Goal: Check status: Check status

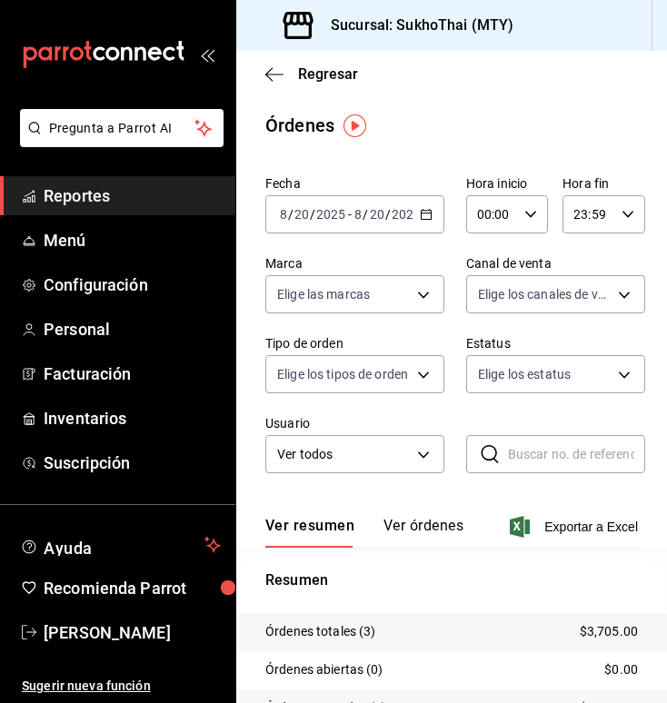
click at [424, 530] on button "Ver órdenes" at bounding box center [423, 532] width 80 height 31
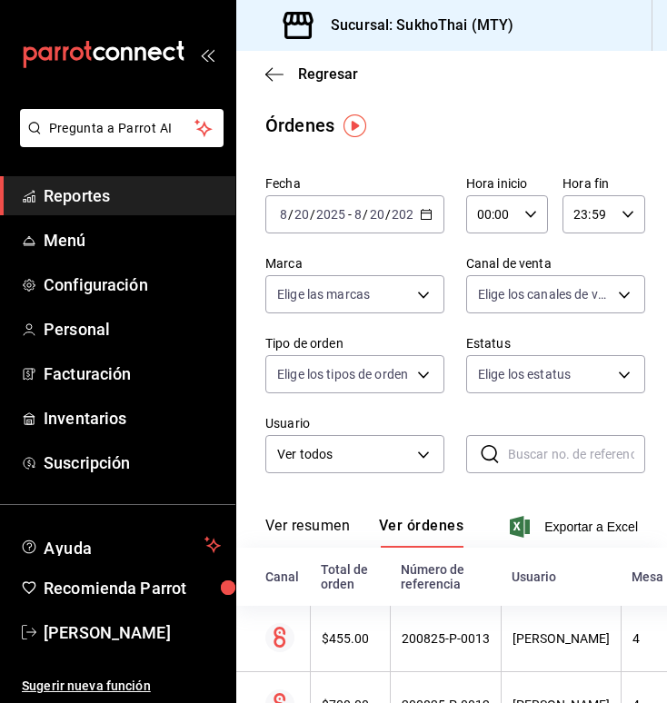
click at [309, 525] on button "Ver resumen" at bounding box center [307, 532] width 84 height 31
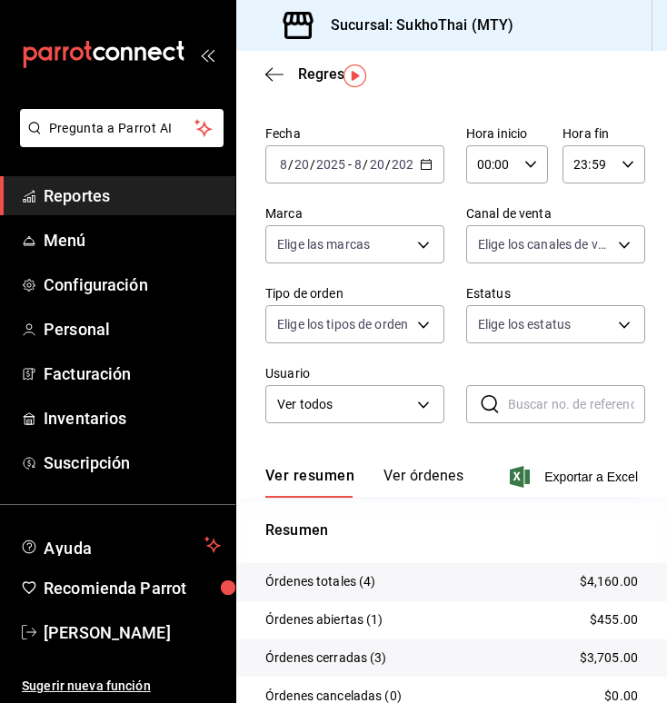
scroll to position [53, 0]
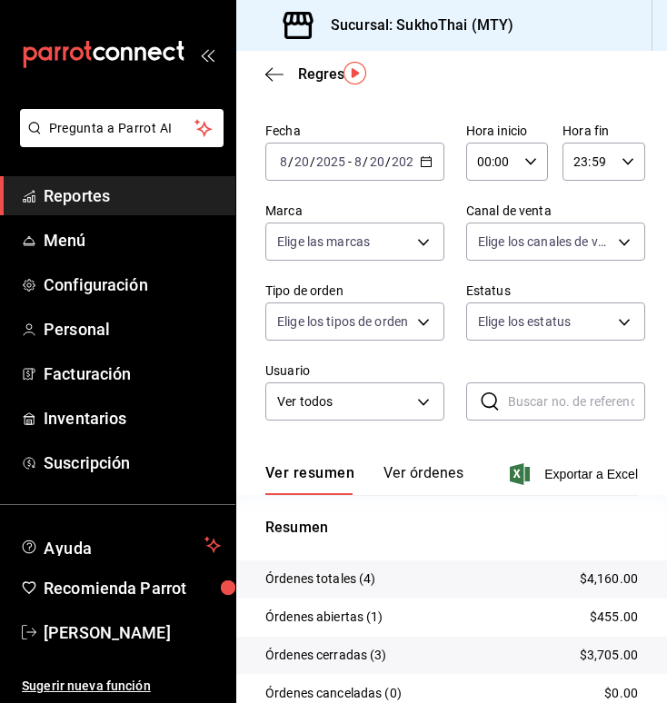
click at [418, 462] on div "Ver resumen Ver órdenes Exportar a Excel" at bounding box center [451, 468] width 372 height 53
drag, startPoint x: 418, startPoint y: 463, endPoint x: 411, endPoint y: 481, distance: 19.2
click at [411, 481] on div "Ver resumen Ver órdenes Exportar a Excel" at bounding box center [451, 468] width 372 height 53
click at [411, 481] on button "Ver órdenes" at bounding box center [423, 479] width 80 height 31
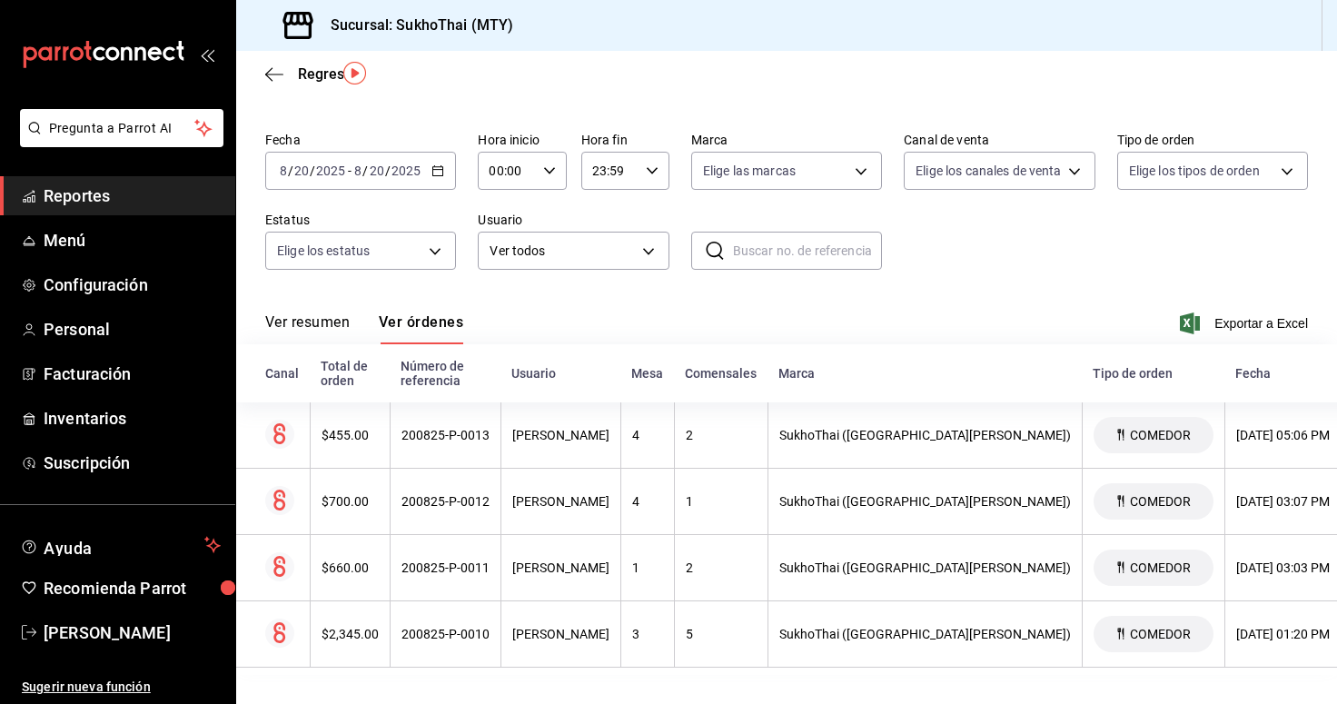
click at [303, 322] on button "Ver resumen" at bounding box center [307, 328] width 84 height 31
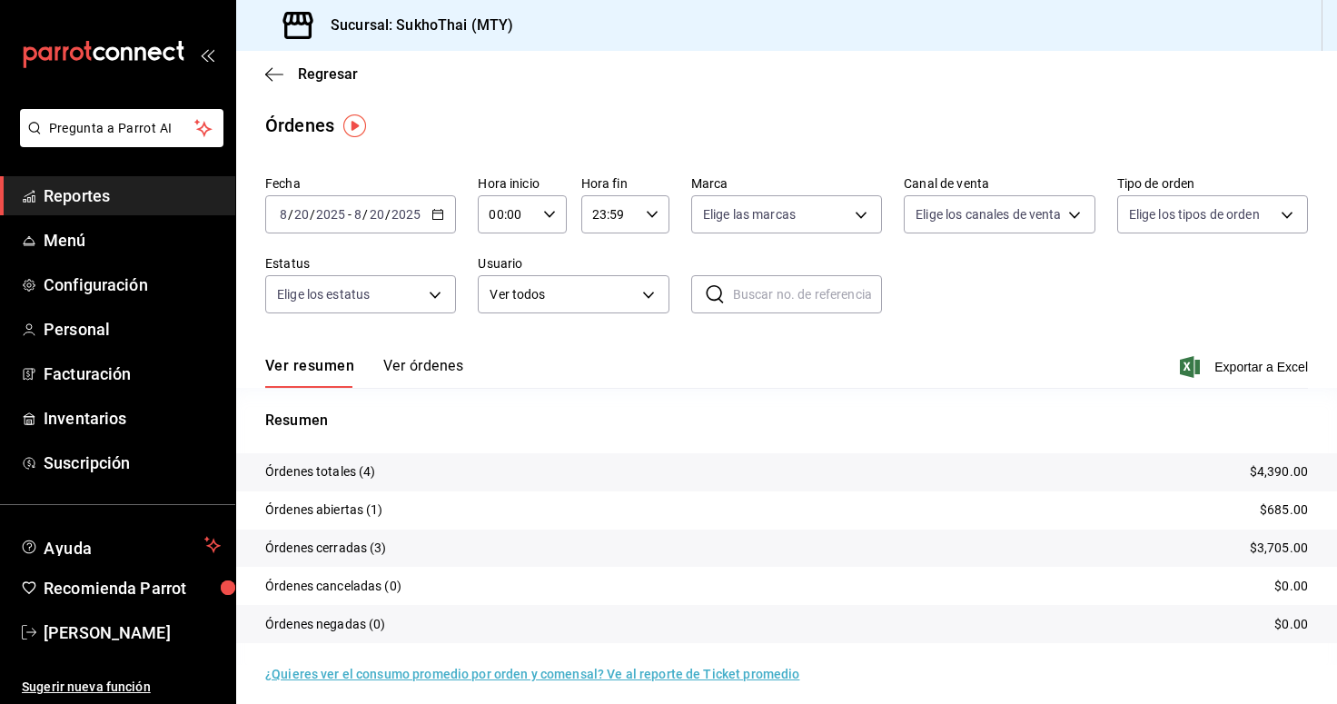
click at [458, 369] on button "Ver órdenes" at bounding box center [423, 372] width 80 height 31
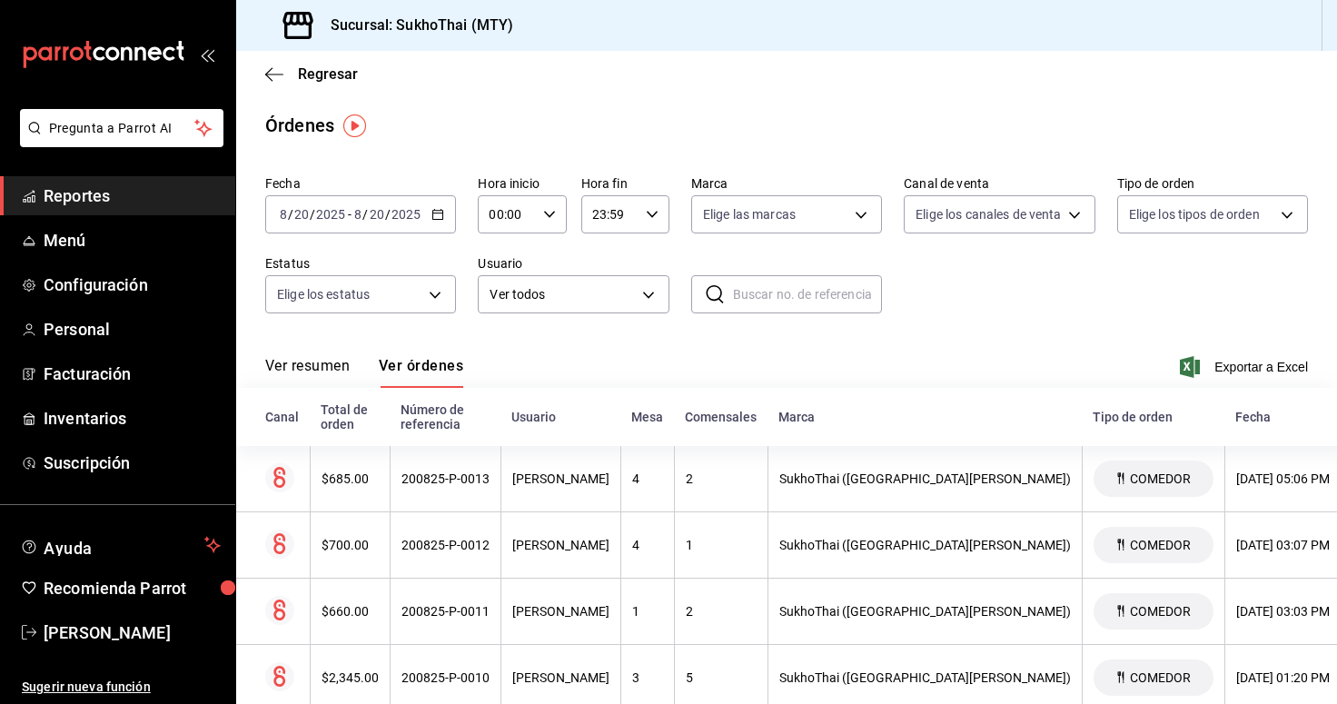
click at [438, 212] on icon "button" at bounding box center [437, 214] width 13 height 13
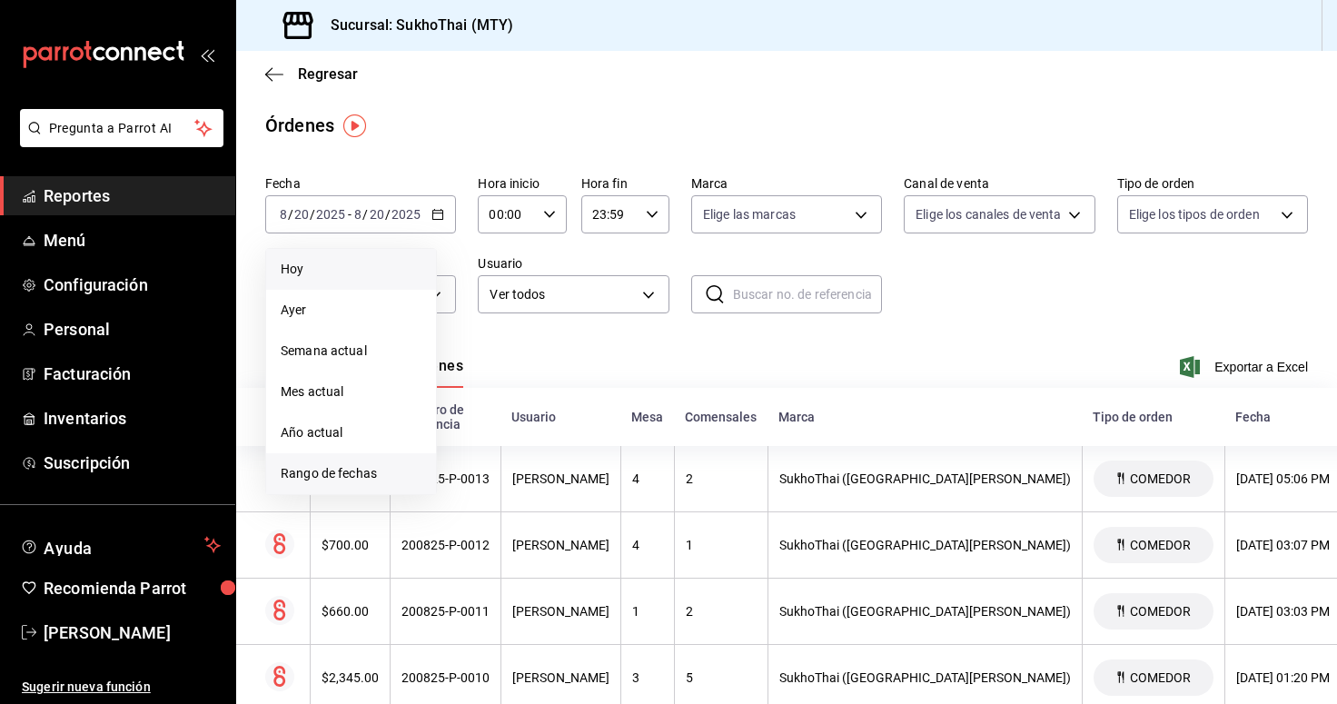
click at [401, 475] on span "Rango de fechas" at bounding box center [351, 473] width 141 height 19
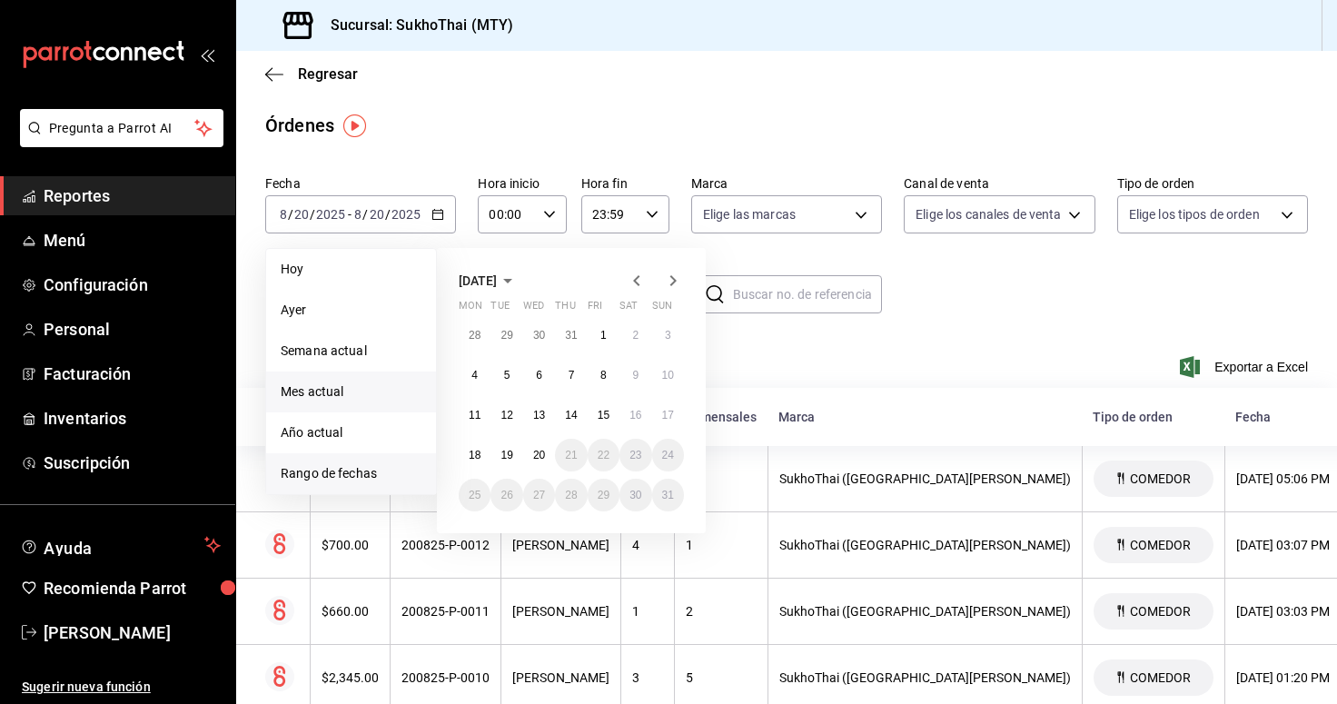
click at [349, 402] on li "Mes actual" at bounding box center [351, 391] width 170 height 41
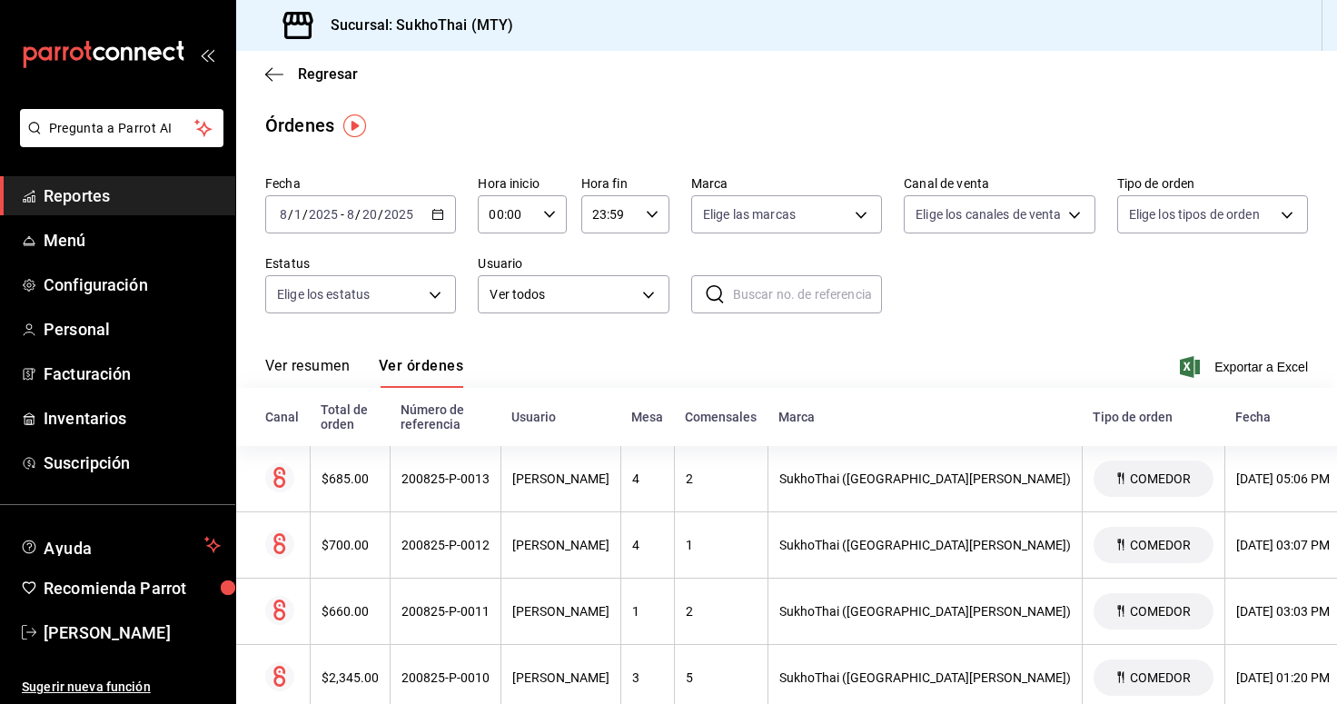
click at [305, 364] on button "Ver resumen" at bounding box center [307, 372] width 84 height 31
